Goal: Transaction & Acquisition: Purchase product/service

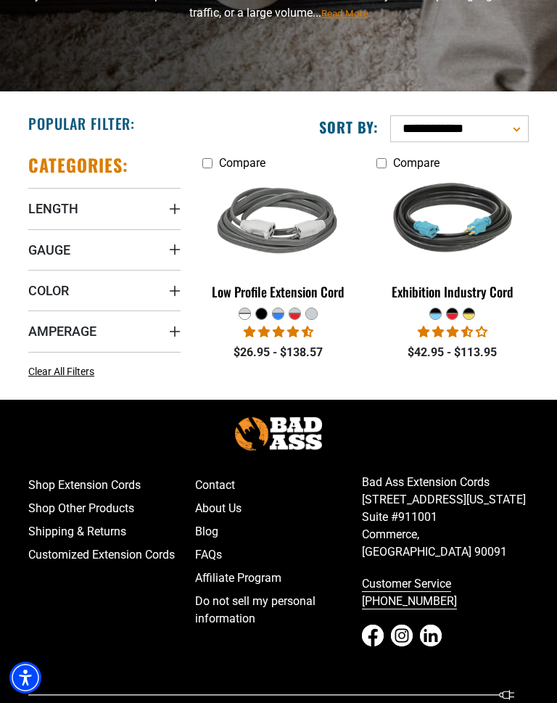
scroll to position [207, 0]
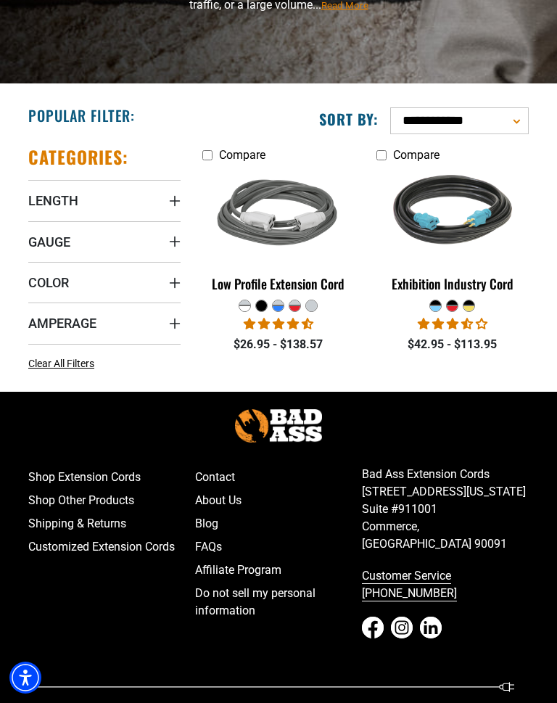
click at [45, 239] on span "Gauge" at bounding box center [49, 242] width 42 height 17
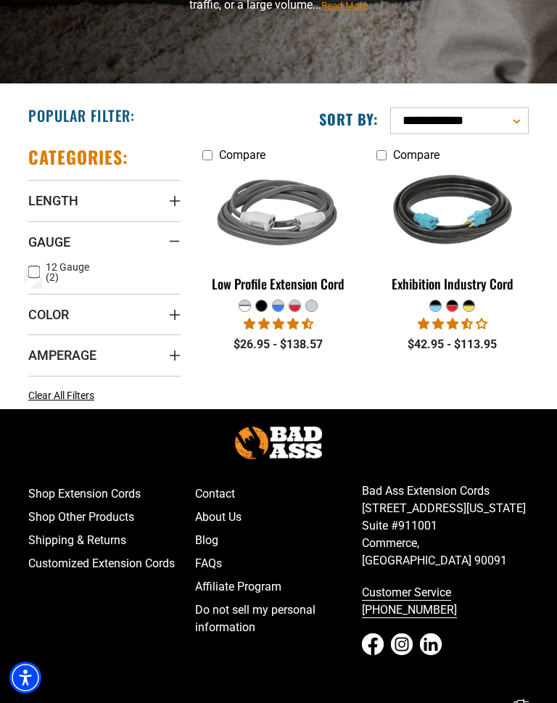
click at [178, 240] on icon "Gauge" at bounding box center [175, 241] width 12 height 2
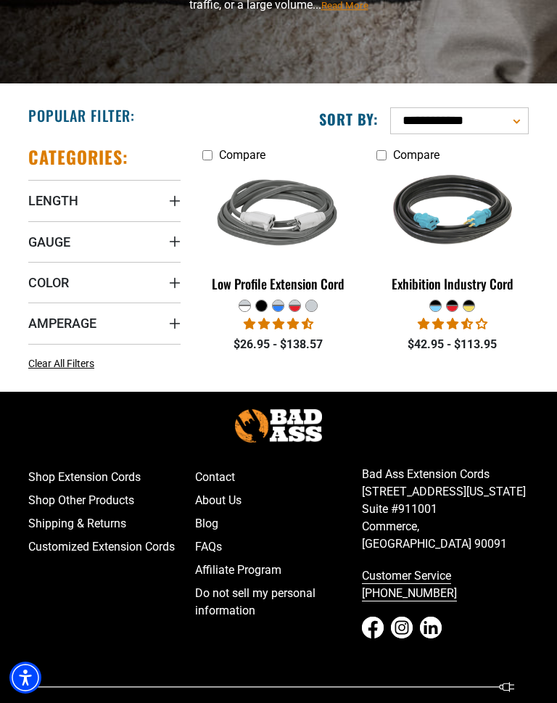
click at [145, 293] on summary "Color" at bounding box center [104, 282] width 152 height 41
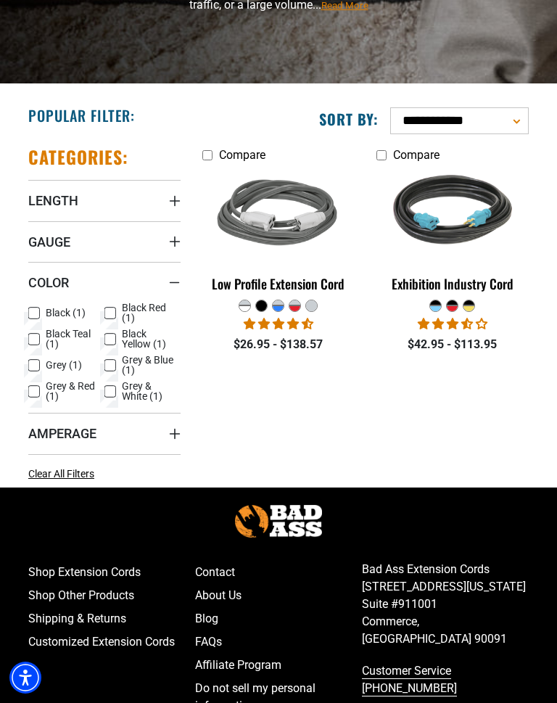
click at [175, 281] on icon "Color" at bounding box center [175, 282] width 12 height 2
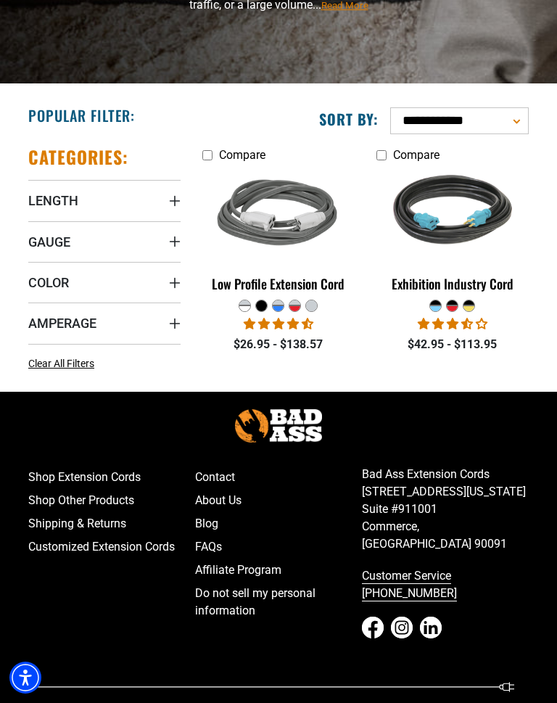
click at [70, 202] on span "Length" at bounding box center [53, 200] width 50 height 17
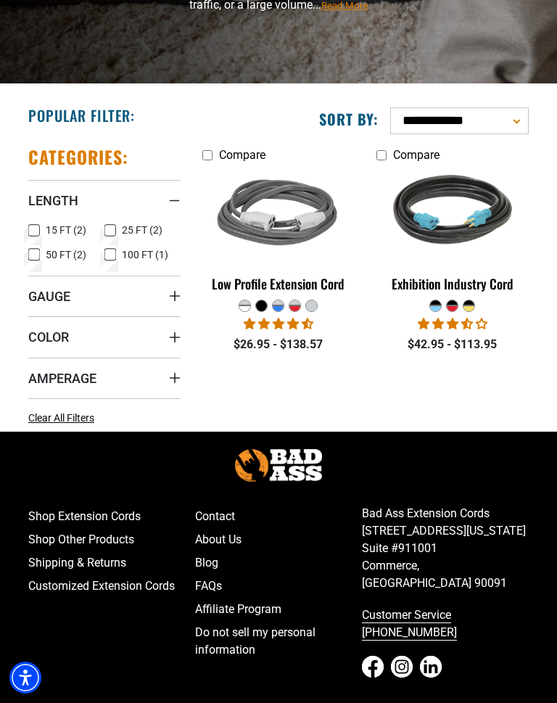
click at [105, 231] on icon at bounding box center [110, 230] width 12 height 19
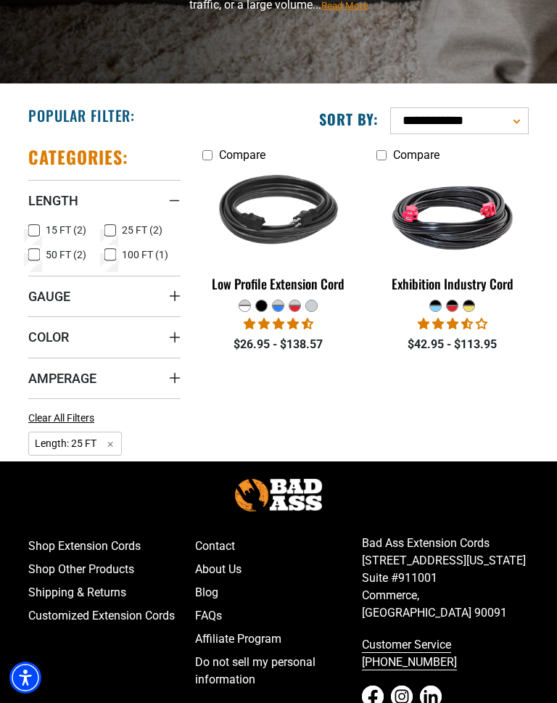
click at [112, 255] on icon at bounding box center [110, 254] width 12 height 19
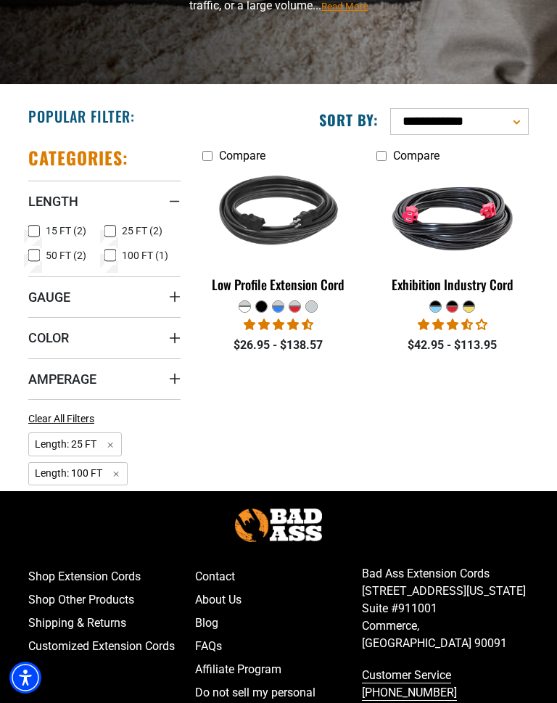
scroll to position [207, 0]
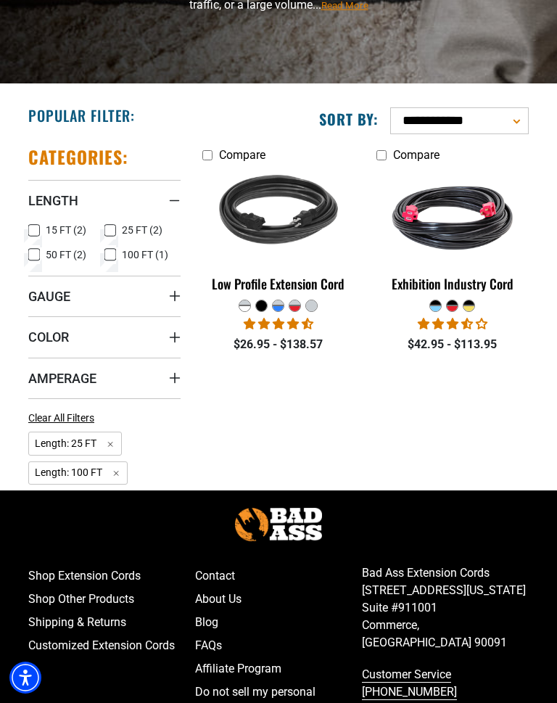
click at [85, 375] on span "Amperage" at bounding box center [62, 378] width 68 height 17
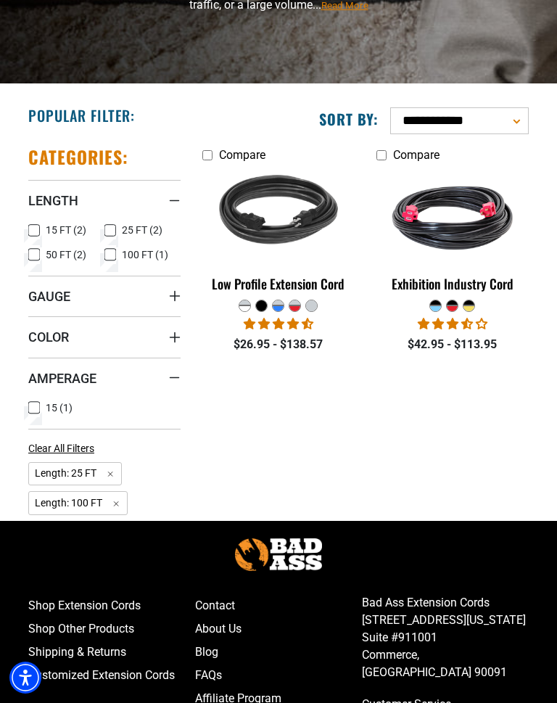
click at [180, 378] on div "Amperage" at bounding box center [175, 378] width 12 height 12
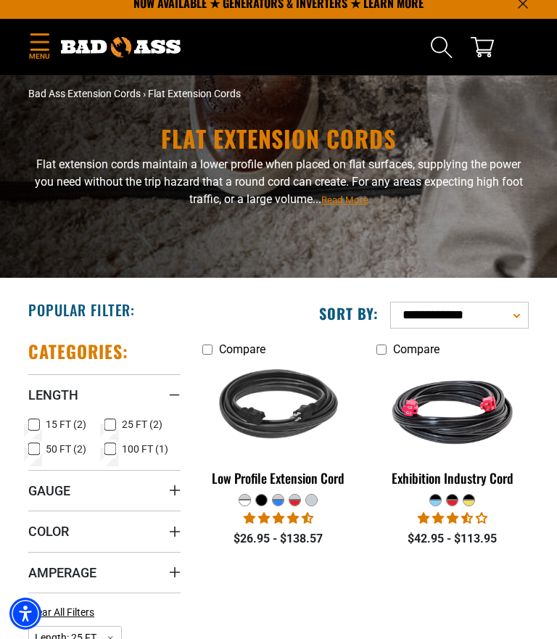
scroll to position [0, 0]
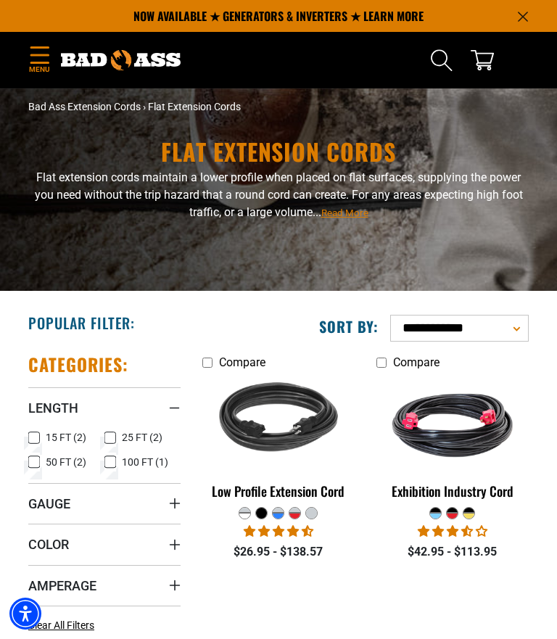
click at [36, 431] on rect at bounding box center [34, 437] width 12 height 12
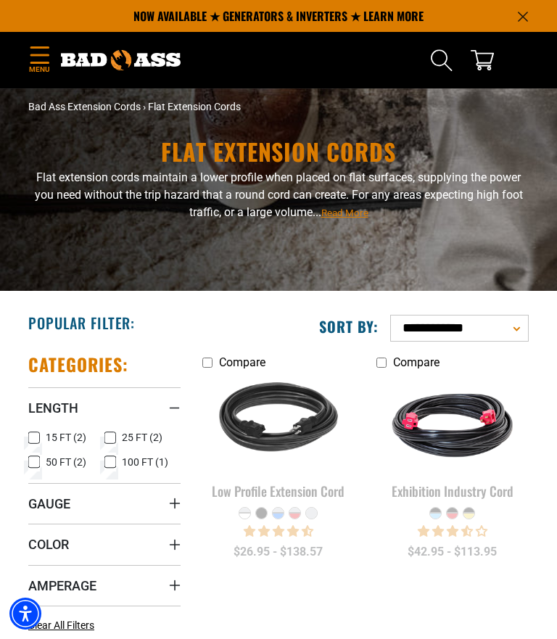
click at [34, 458] on icon at bounding box center [34, 462] width 12 height 19
